Goal: Find specific page/section: Find specific page/section

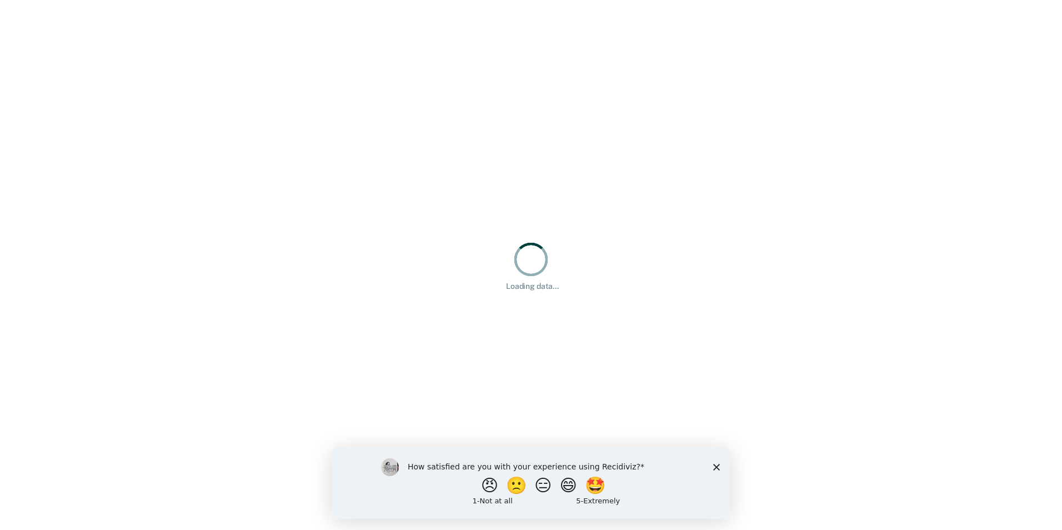
click at [717, 468] on icon "Close survey" at bounding box center [716, 466] width 7 height 7
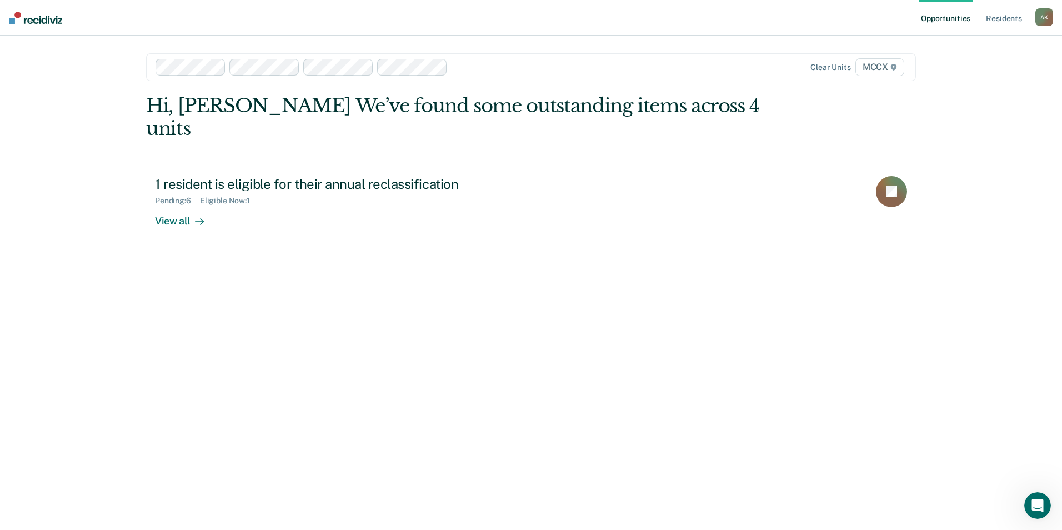
click at [107, 393] on div "Opportunities Resident s [PERSON_NAME] A K Profile How it works Log Out Clear u…" at bounding box center [531, 265] width 1062 height 530
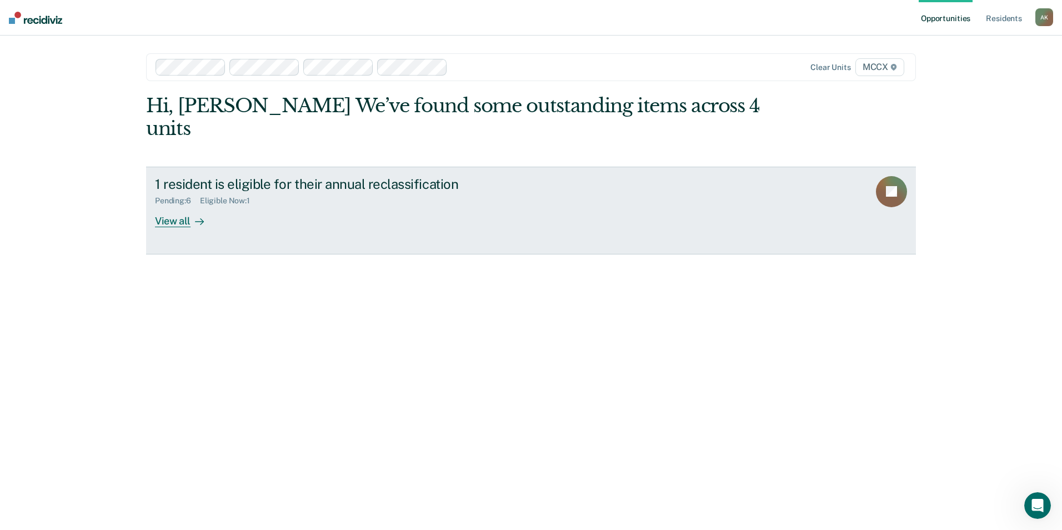
click at [178, 206] on div "View all" at bounding box center [186, 217] width 62 height 22
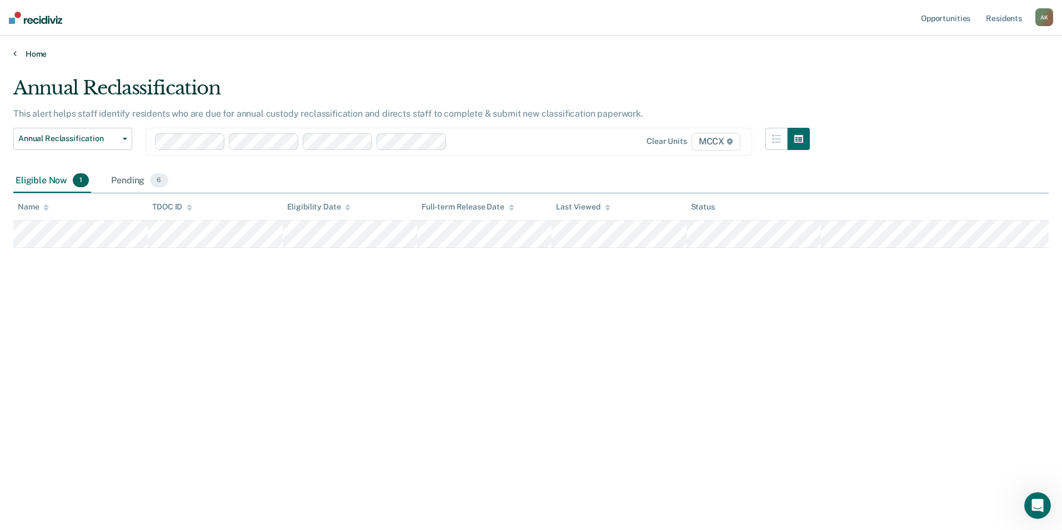
click at [31, 52] on link "Home" at bounding box center [530, 54] width 1035 height 10
